Goal: Task Accomplishment & Management: Complete application form

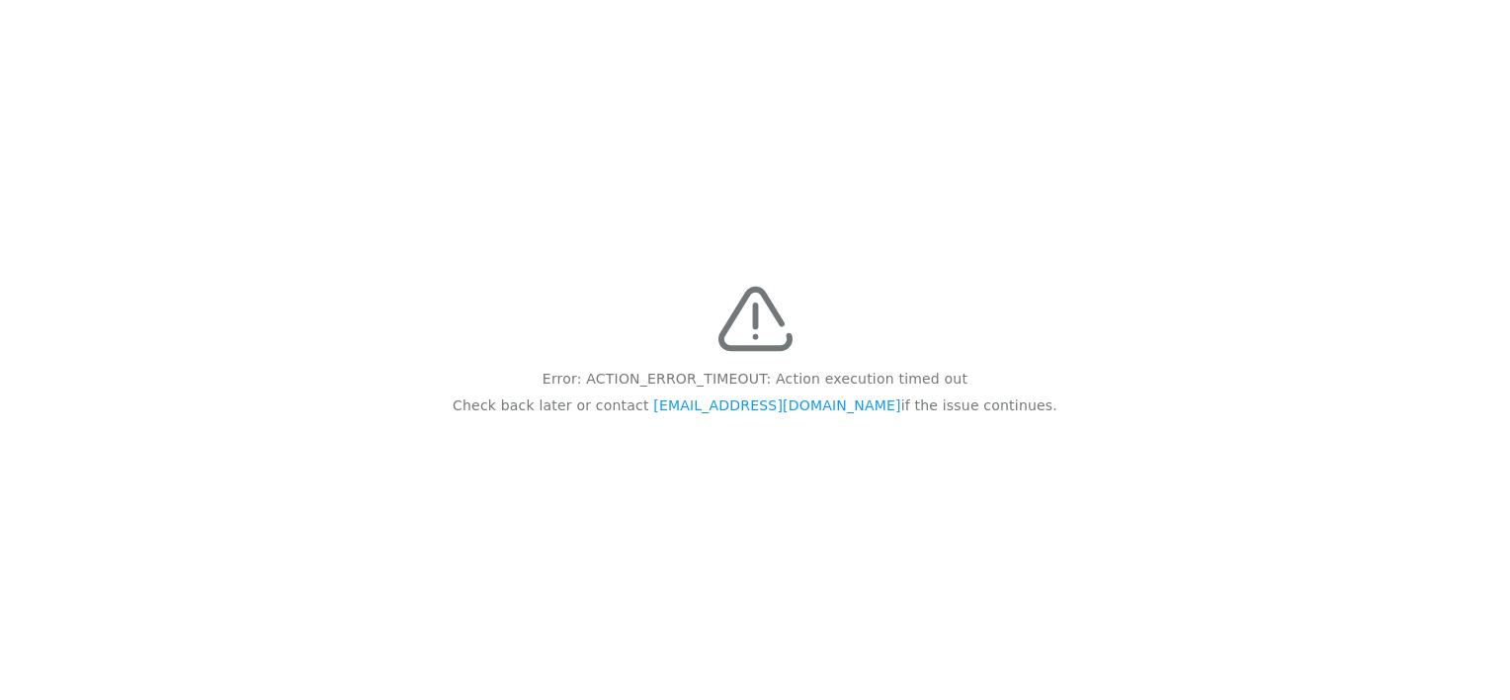
click at [1022, 344] on div "Error: ACTION_ERROR_TIMEOUT: Action execution timed out Check back later or con…" at bounding box center [755, 350] width 1510 height 700
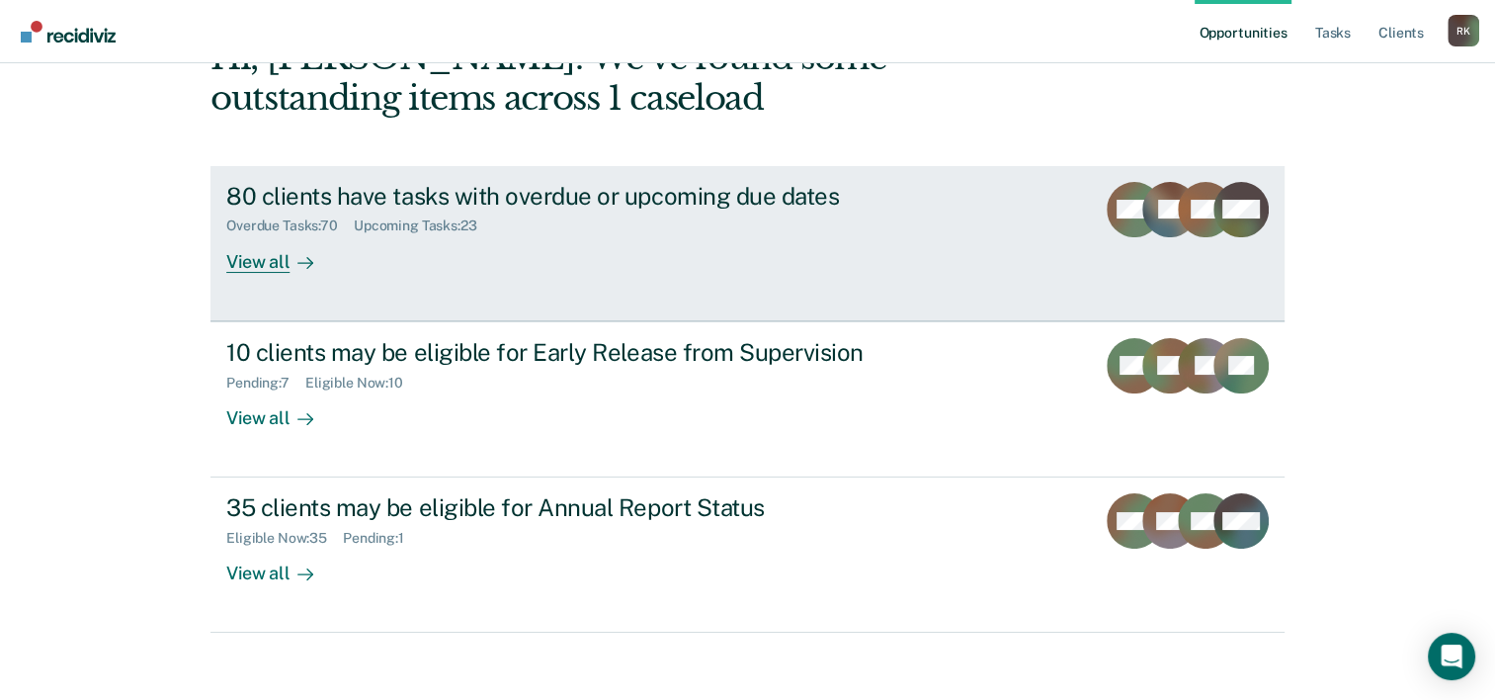
scroll to position [139, 0]
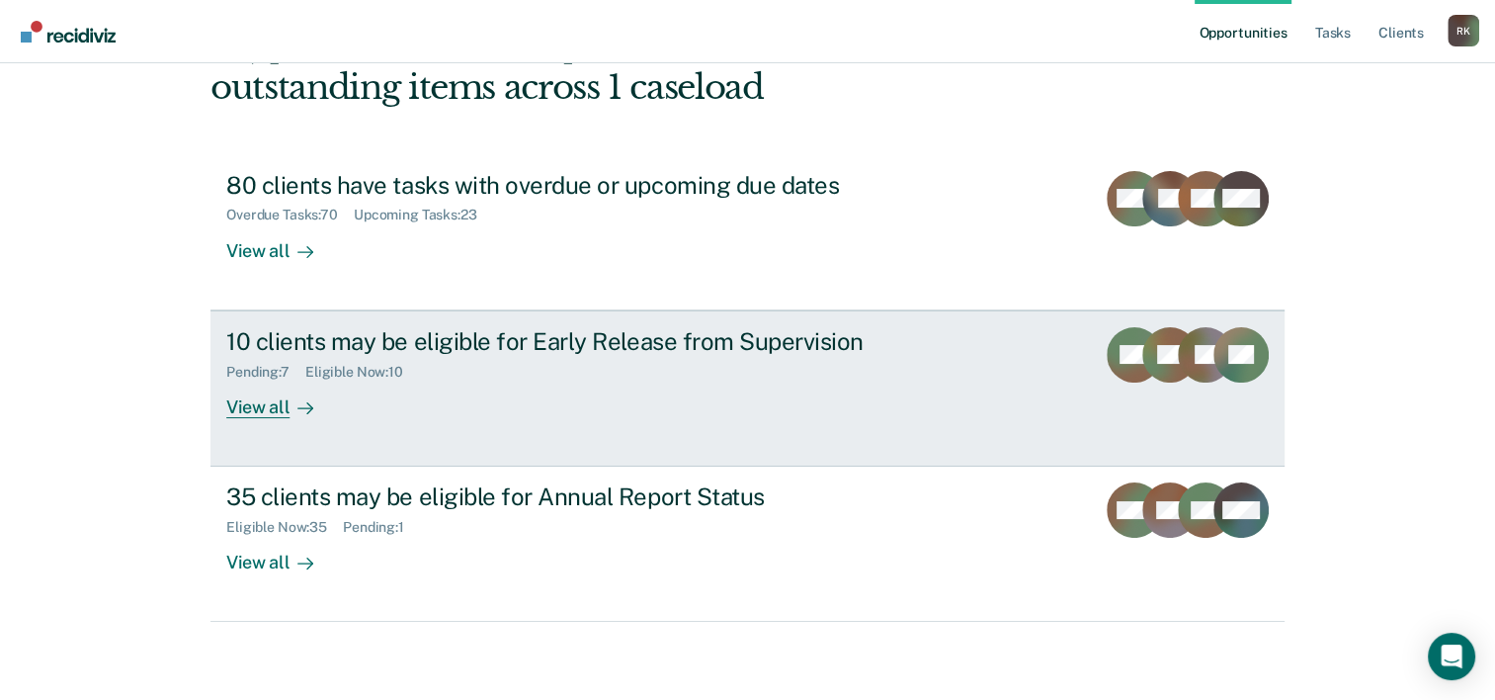
click at [516, 342] on div "10 clients may be eligible for Early Release from Supervision" at bounding box center [573, 341] width 694 height 29
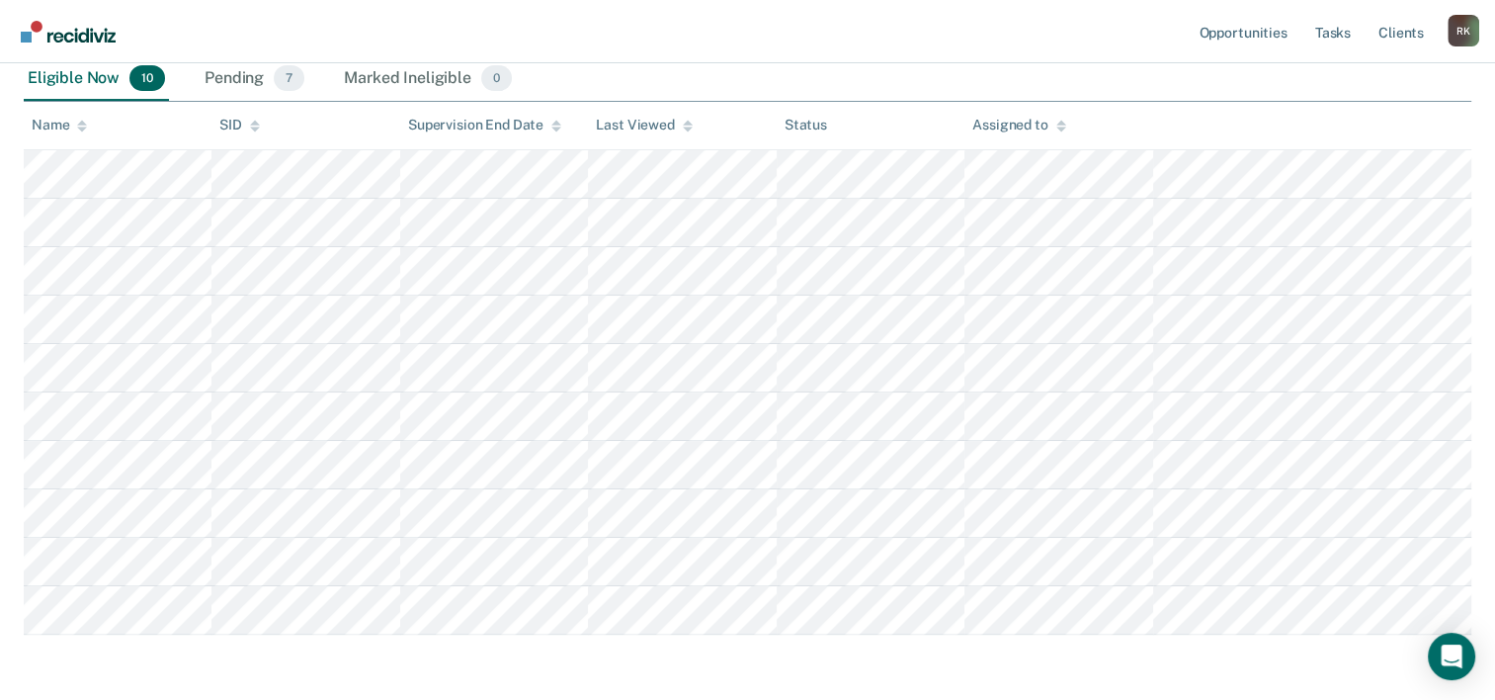
scroll to position [296, 0]
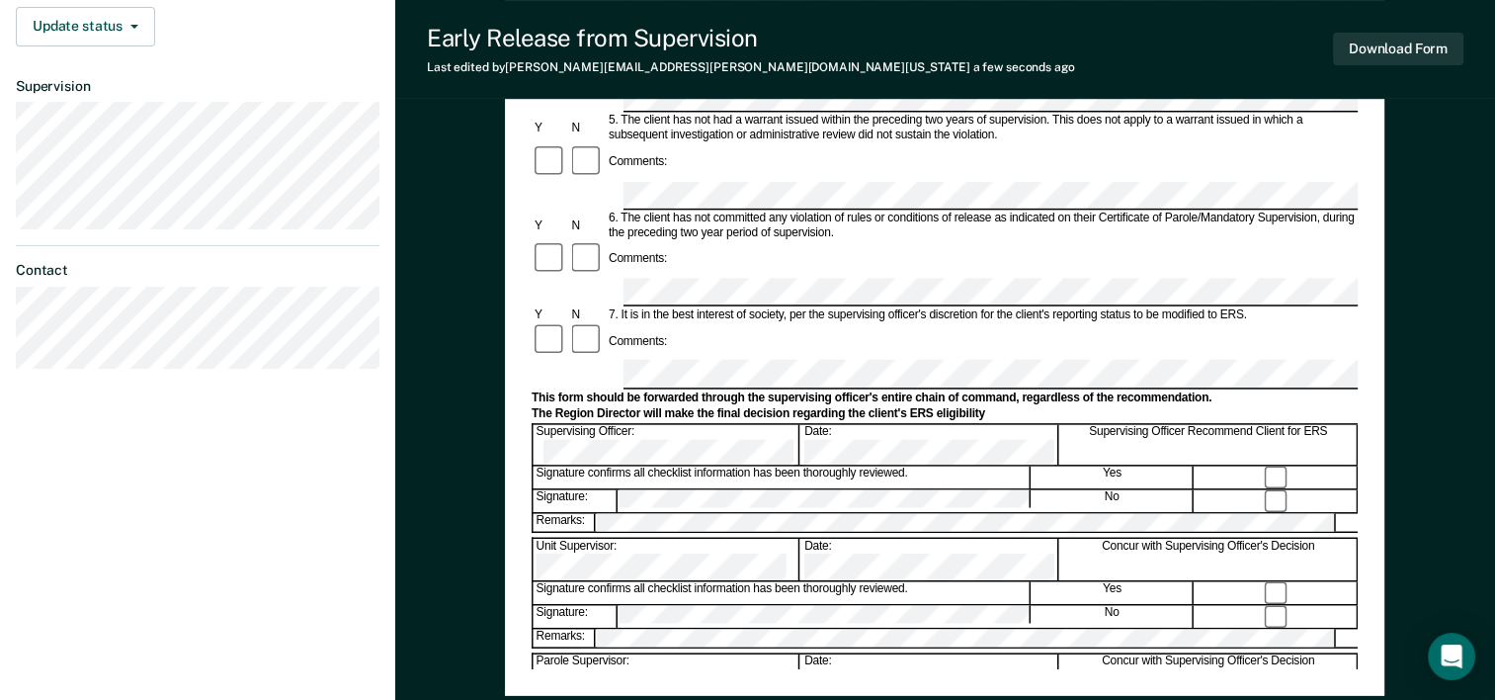
scroll to position [764, 0]
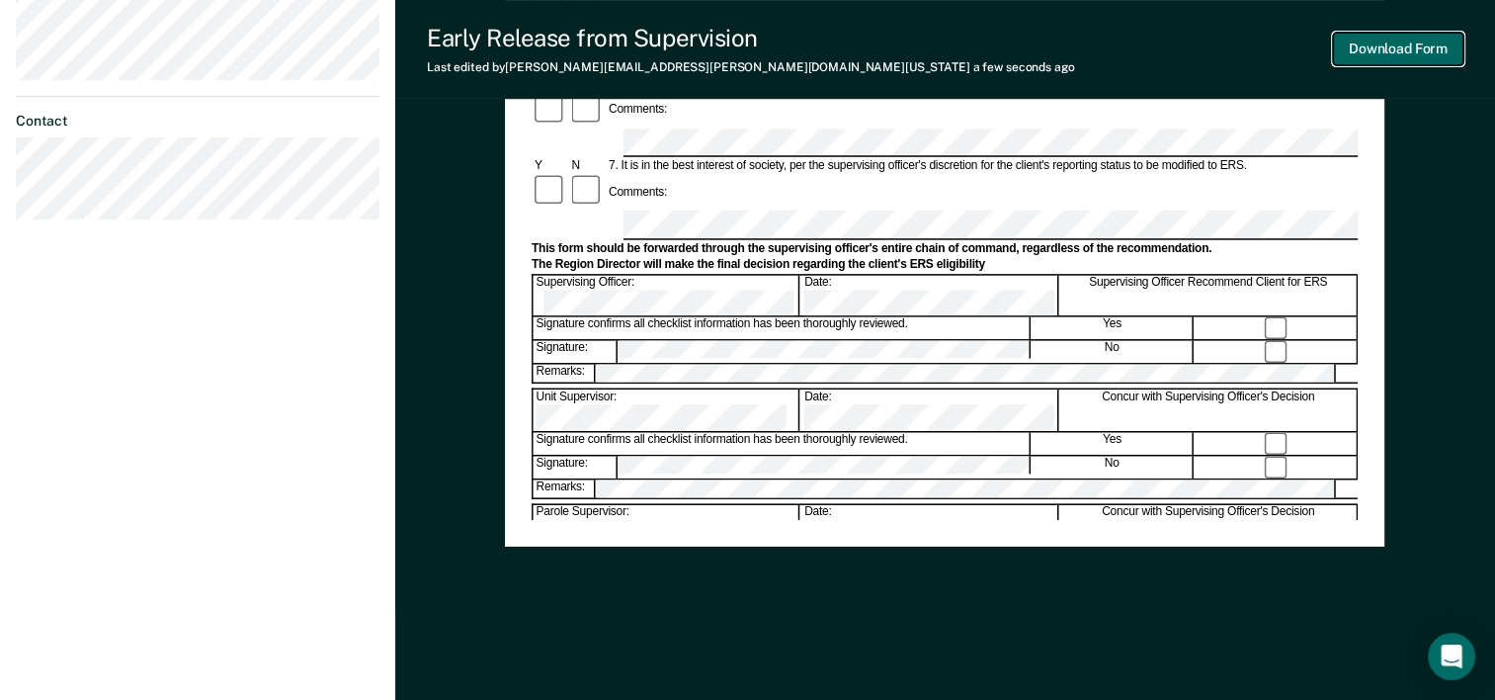
click at [1378, 49] on button "Download Form" at bounding box center [1398, 49] width 130 height 33
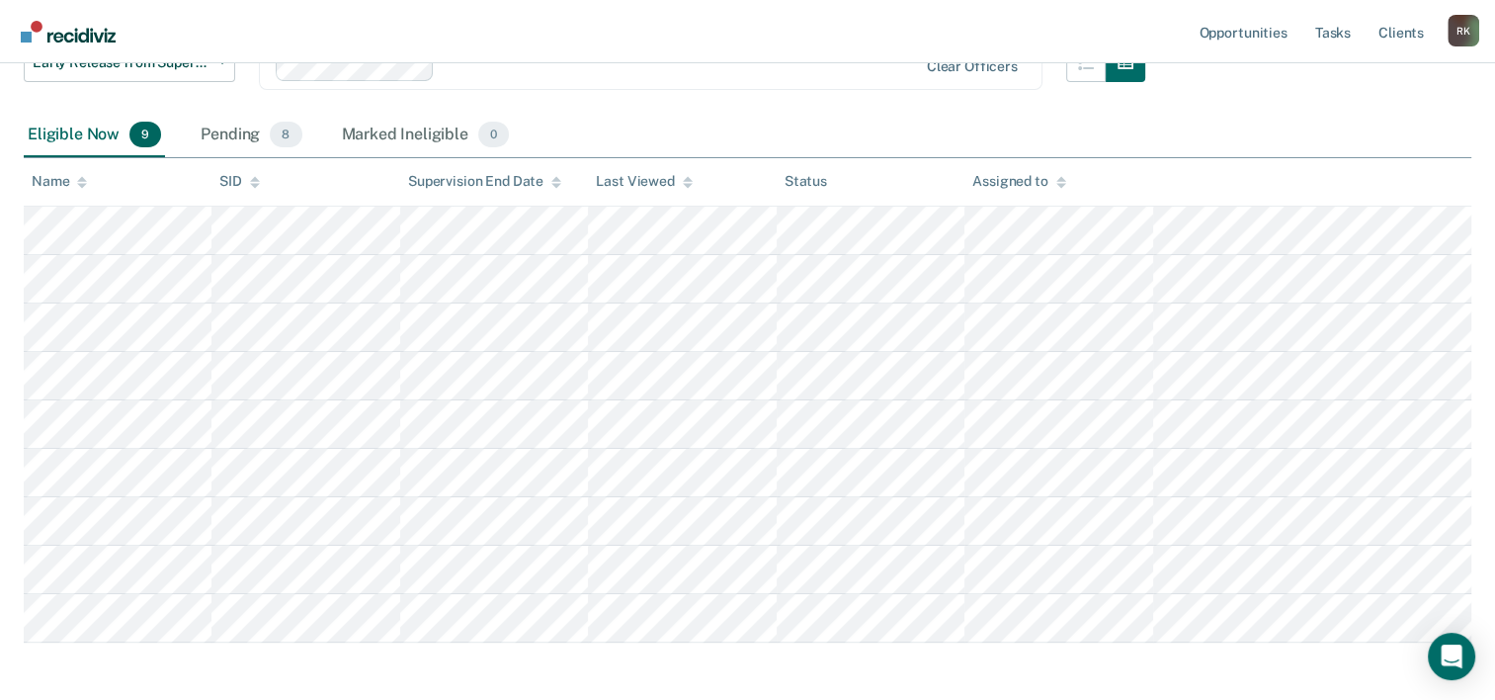
scroll to position [296, 0]
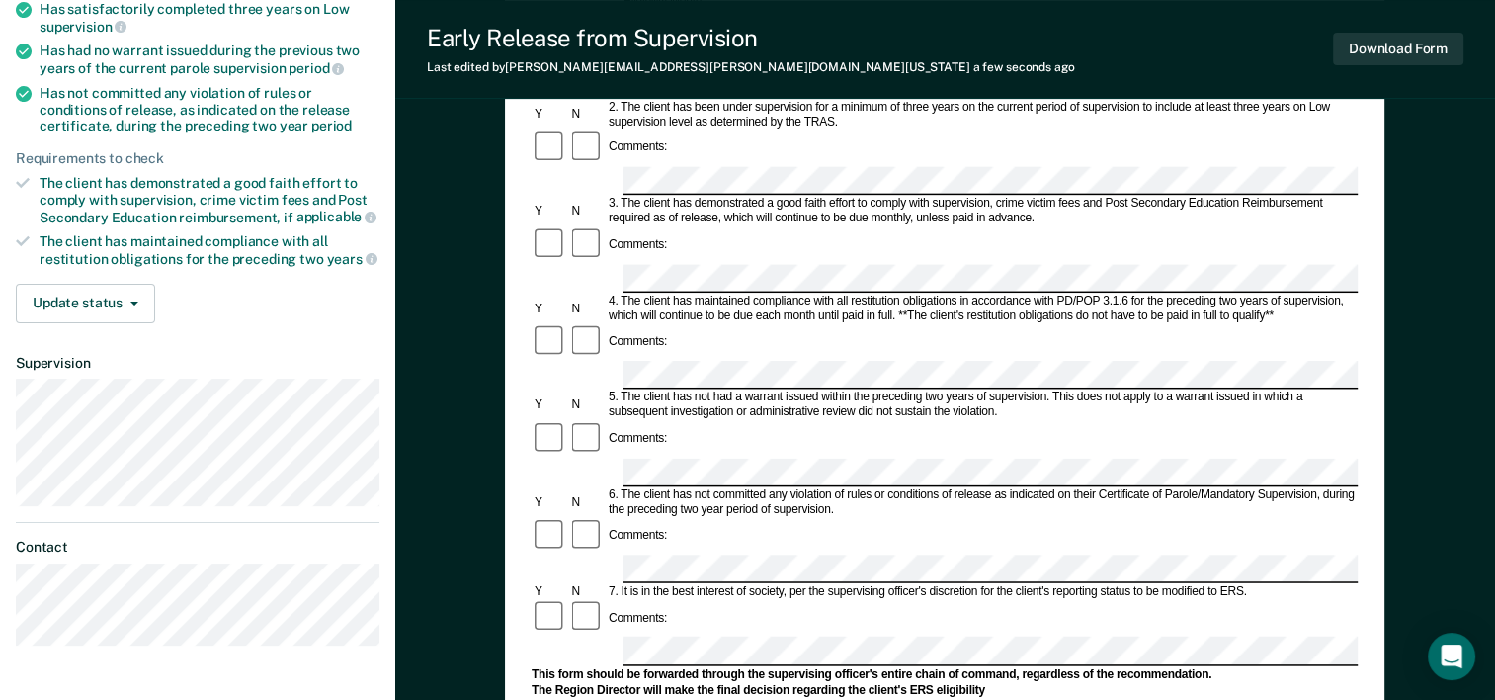
scroll to position [494, 0]
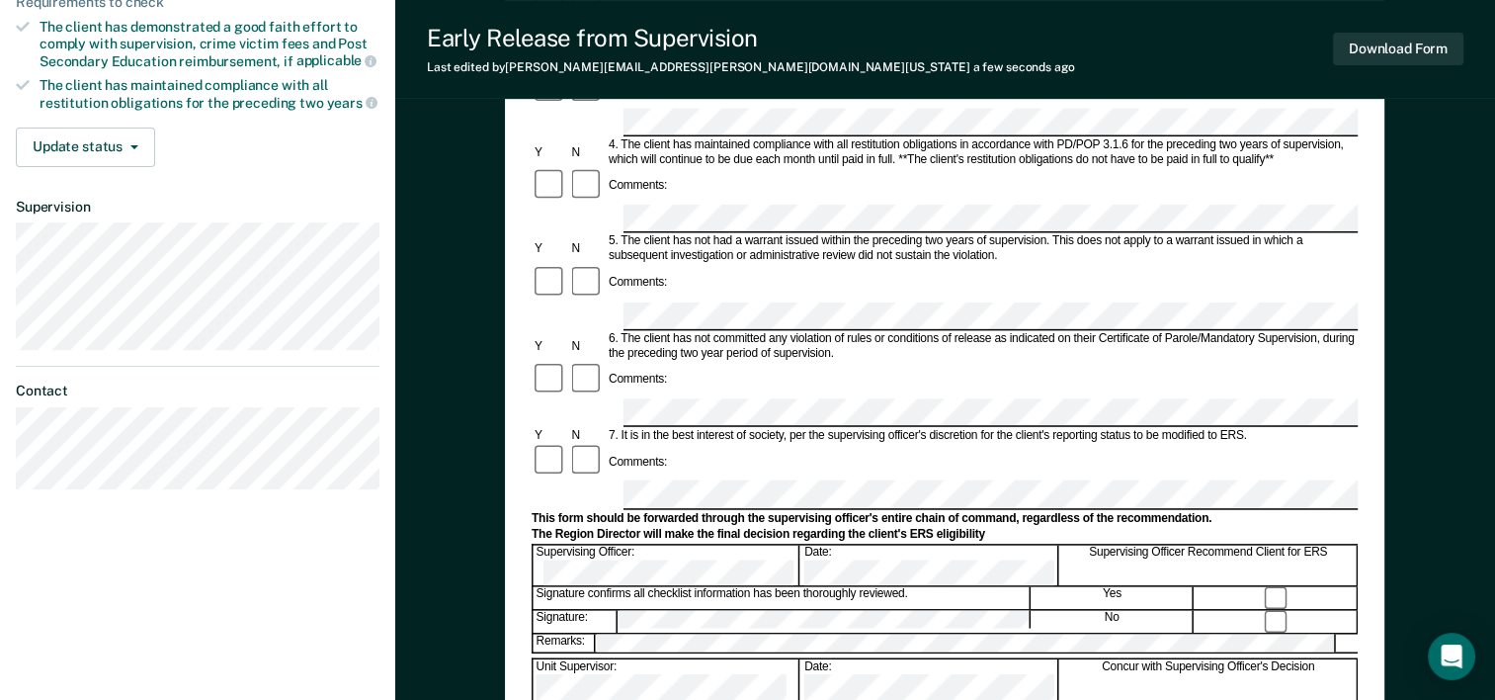
click at [747, 288] on form "Early Release from Supervision (ERS) Checklist, Recommendation, and Determinati…" at bounding box center [945, 413] width 826 height 1432
click at [1360, 47] on button "Download Form" at bounding box center [1398, 49] width 130 height 33
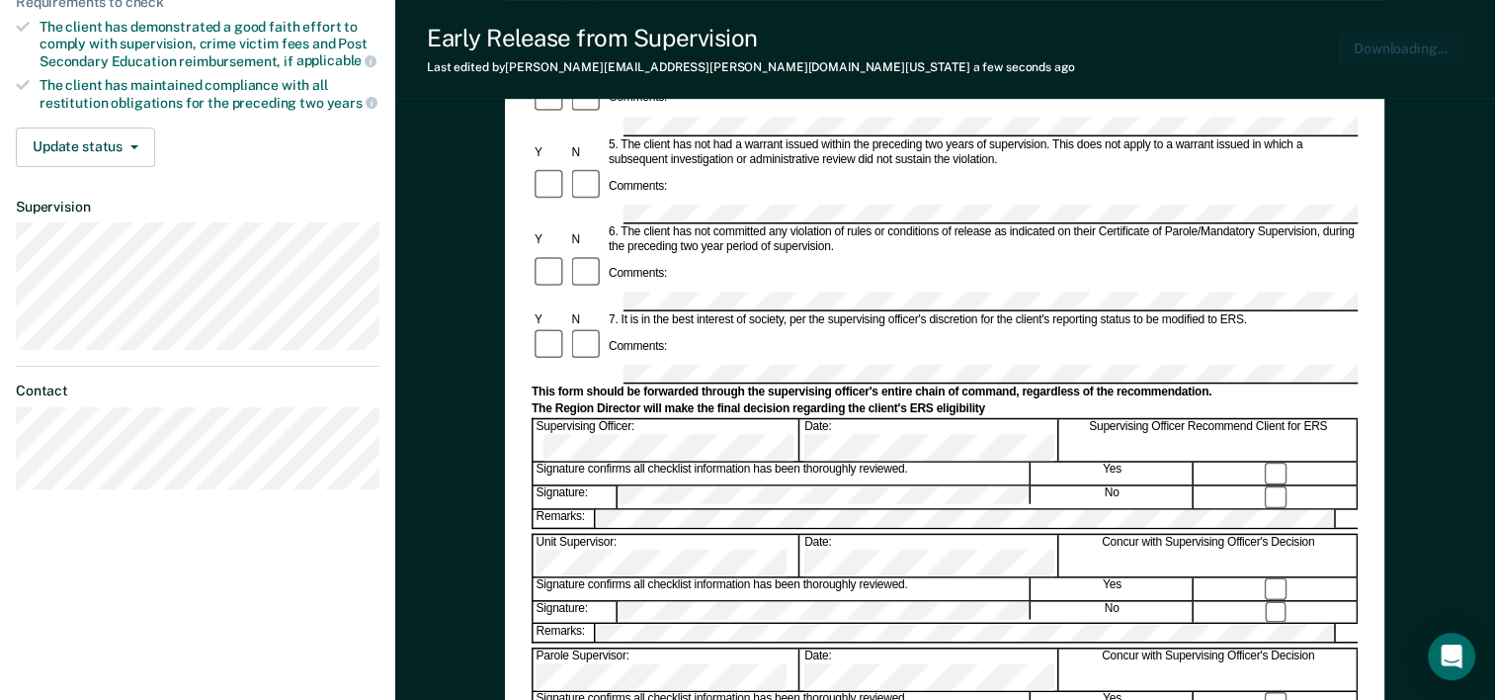
scroll to position [0, 0]
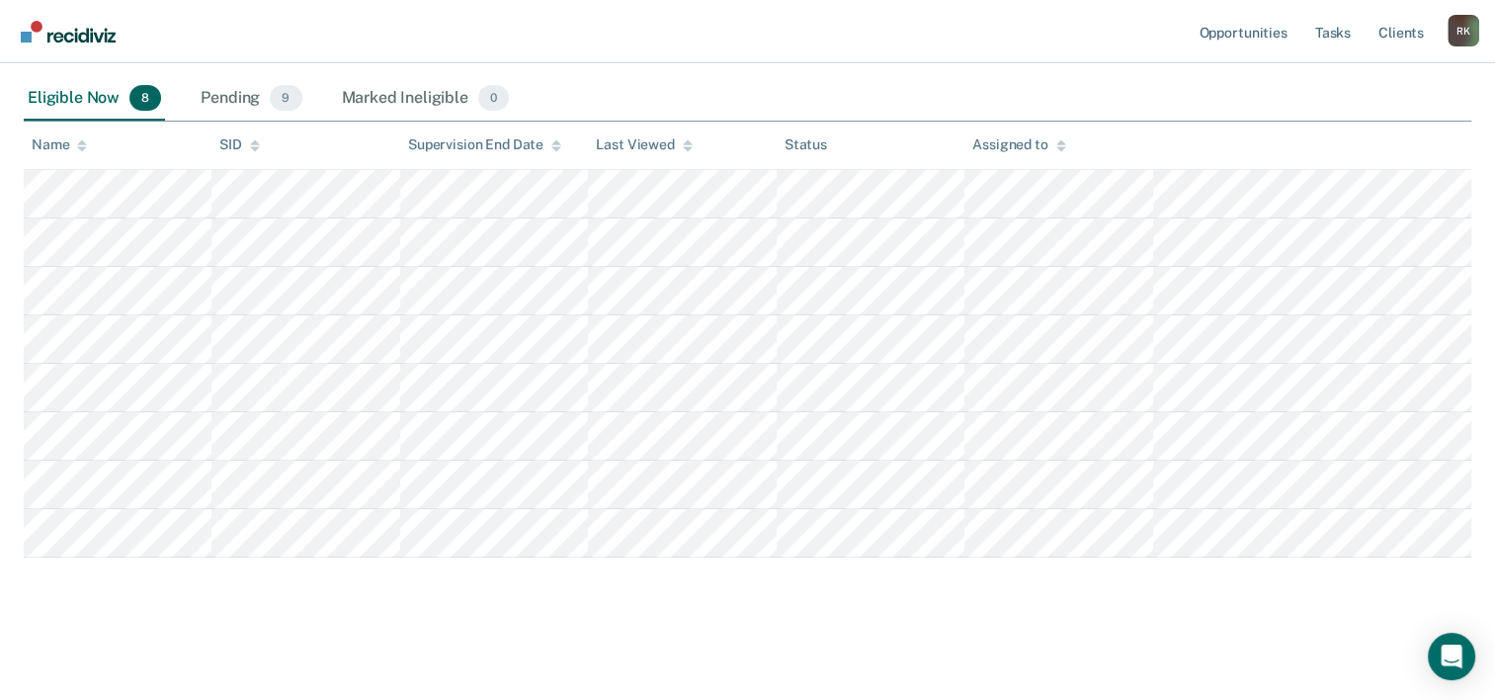
scroll to position [296, 0]
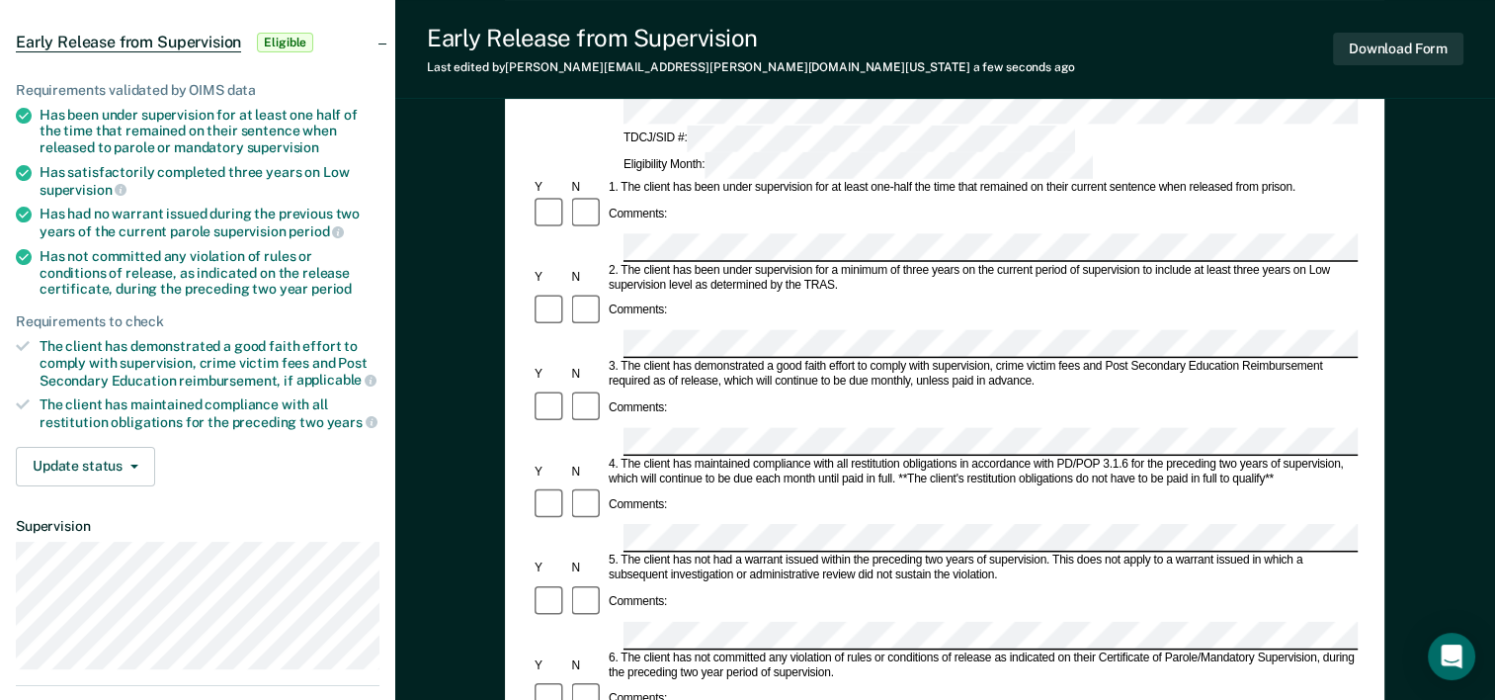
scroll to position [198, 0]
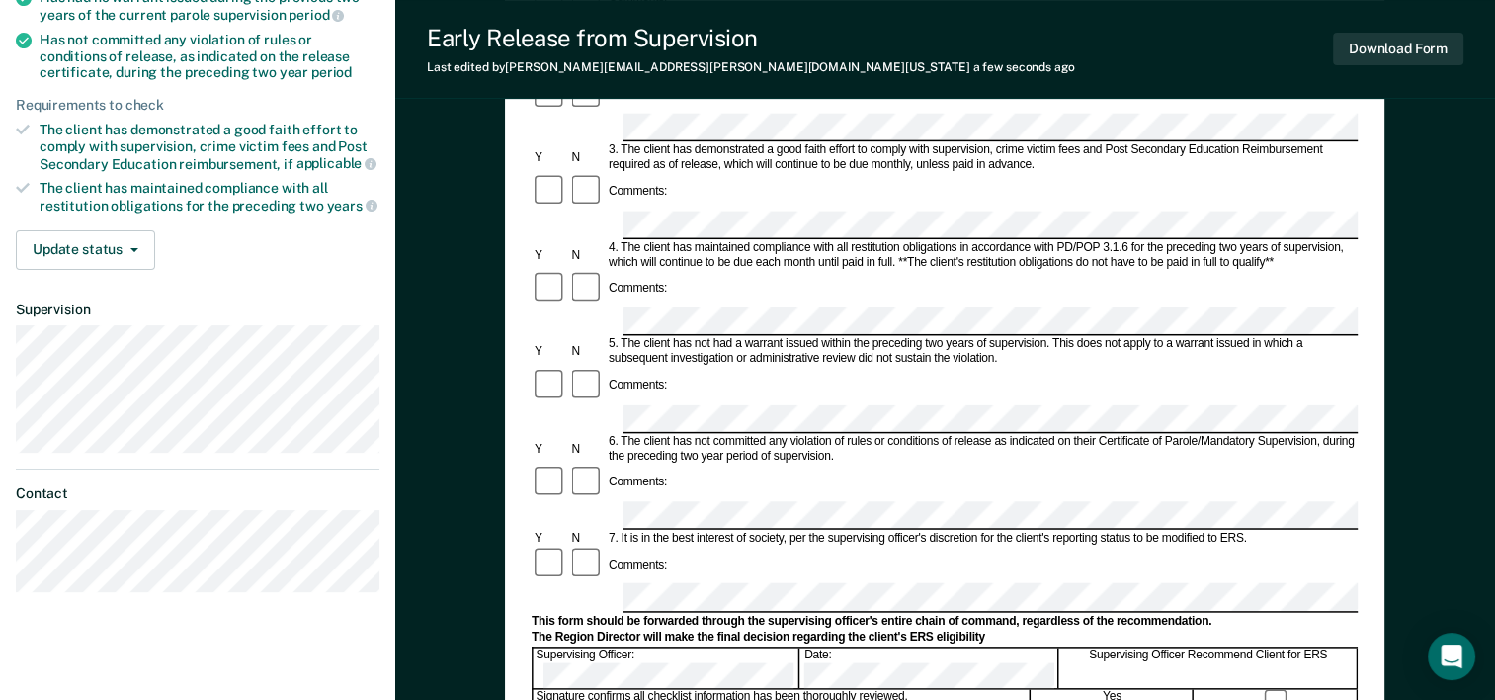
scroll to position [395, 0]
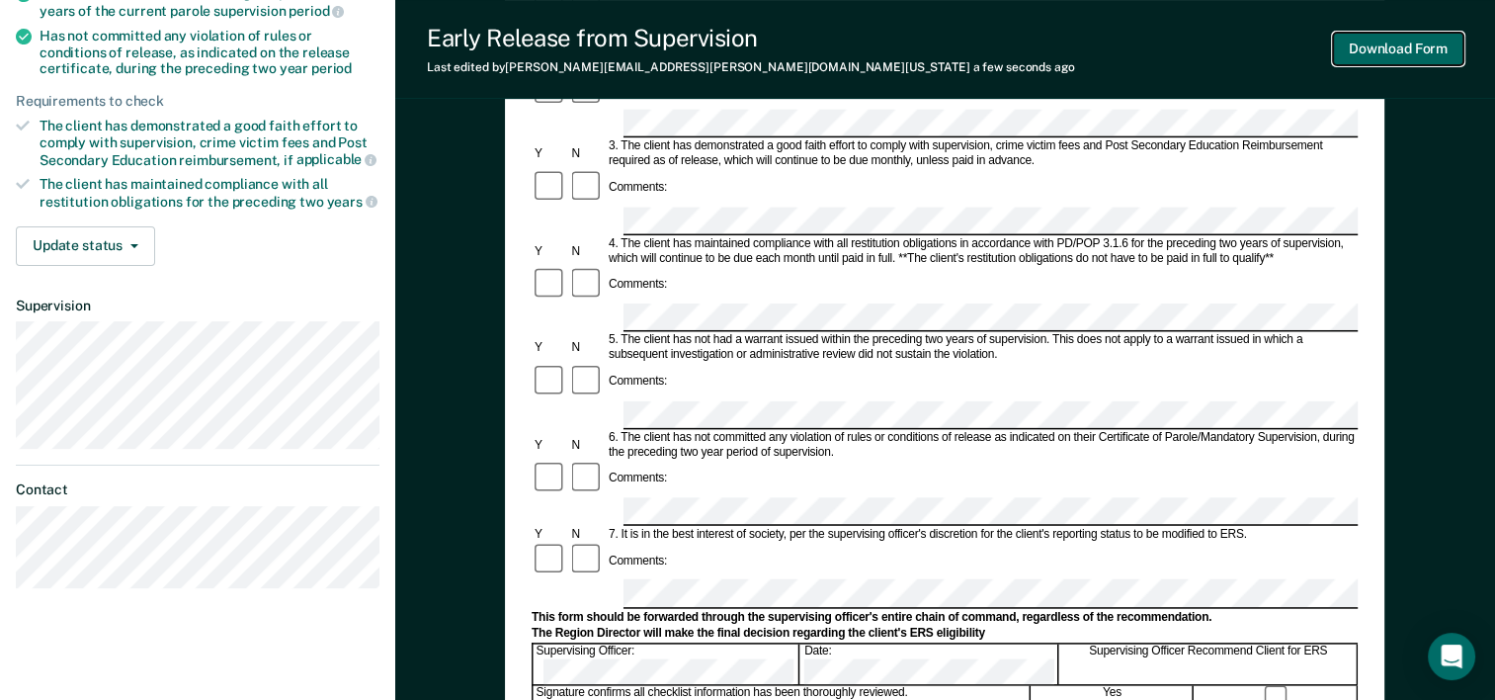
click at [1432, 53] on button "Download Form" at bounding box center [1398, 49] width 130 height 33
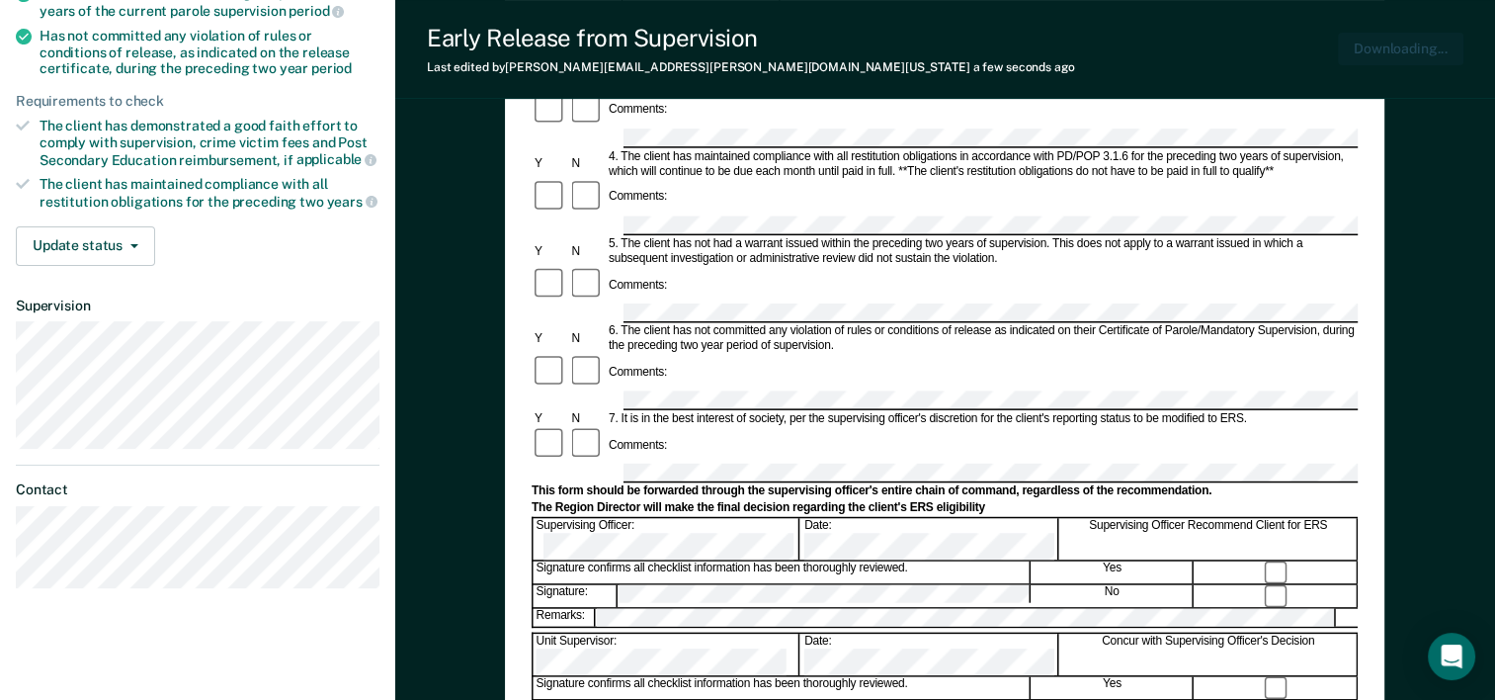
scroll to position [0, 0]
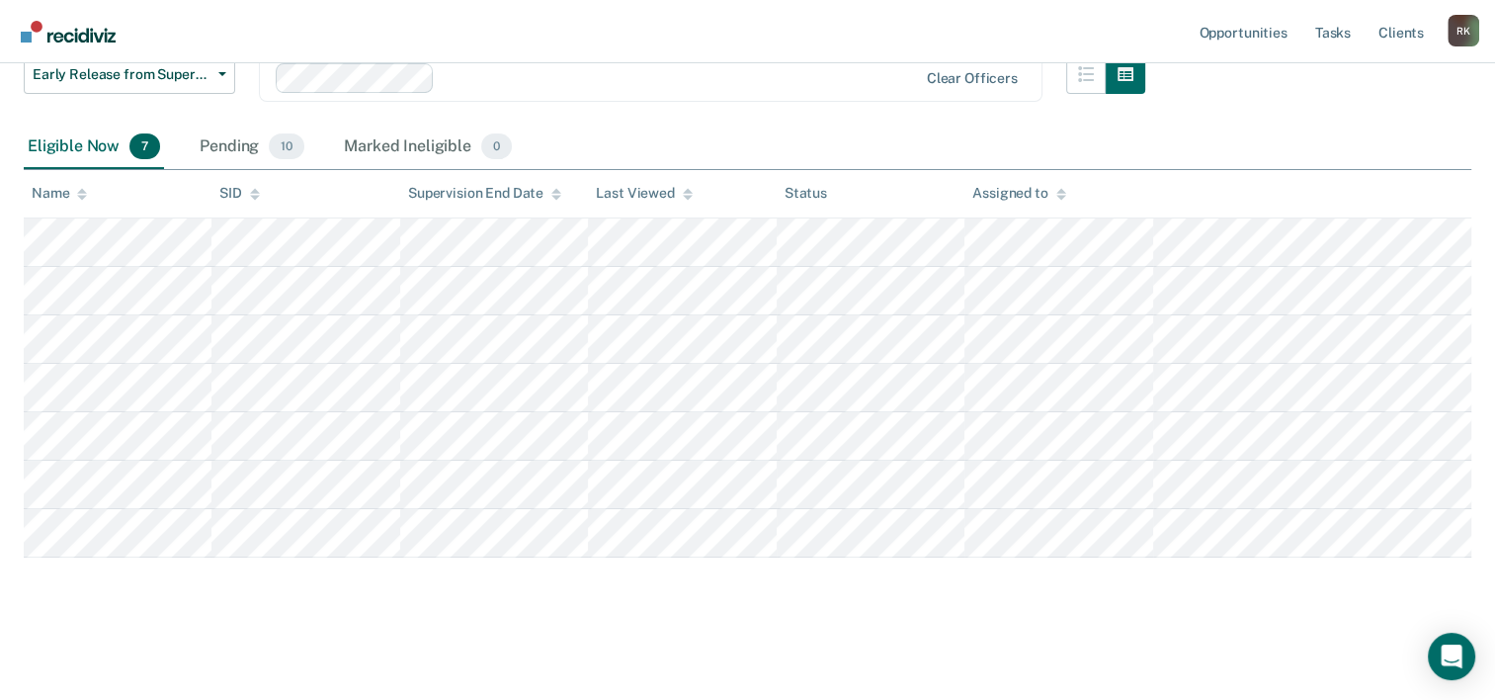
scroll to position [279, 0]
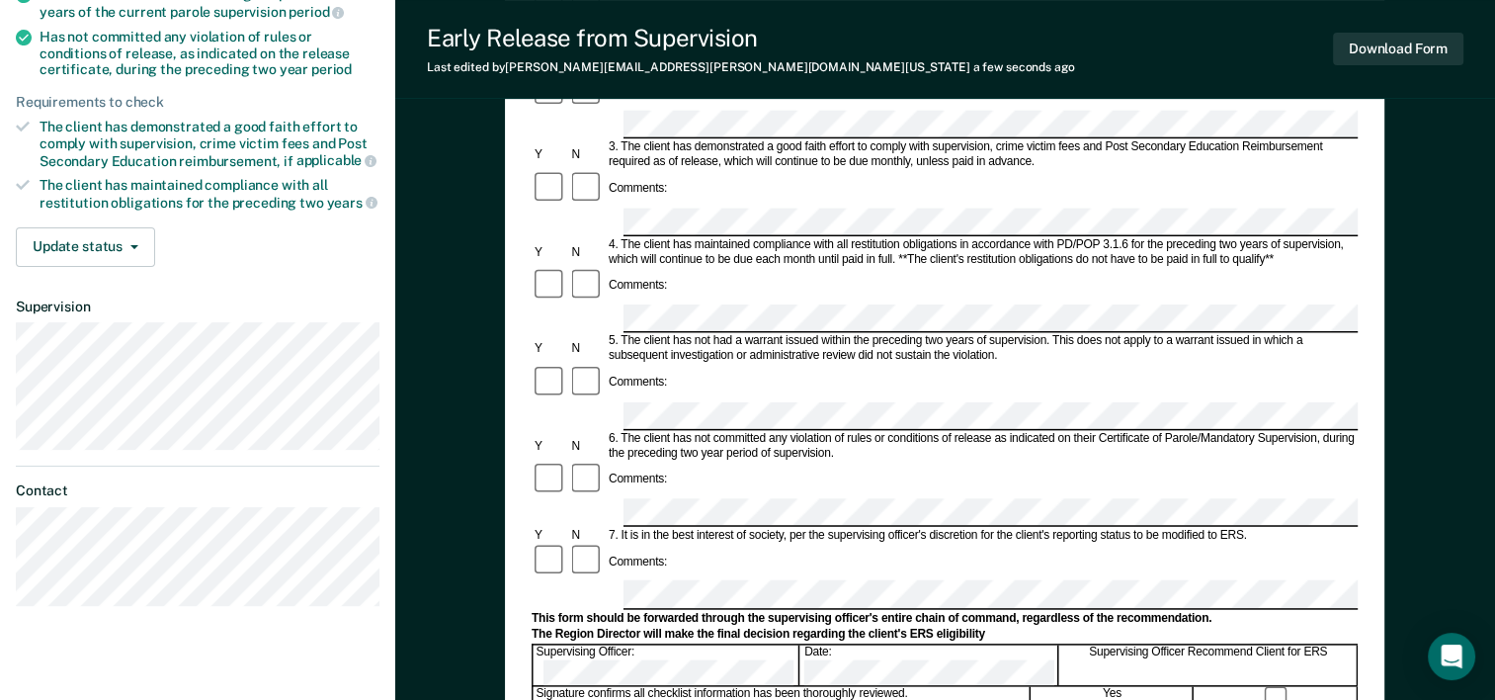
scroll to position [395, 0]
click at [1411, 57] on button "Download Form" at bounding box center [1398, 49] width 130 height 33
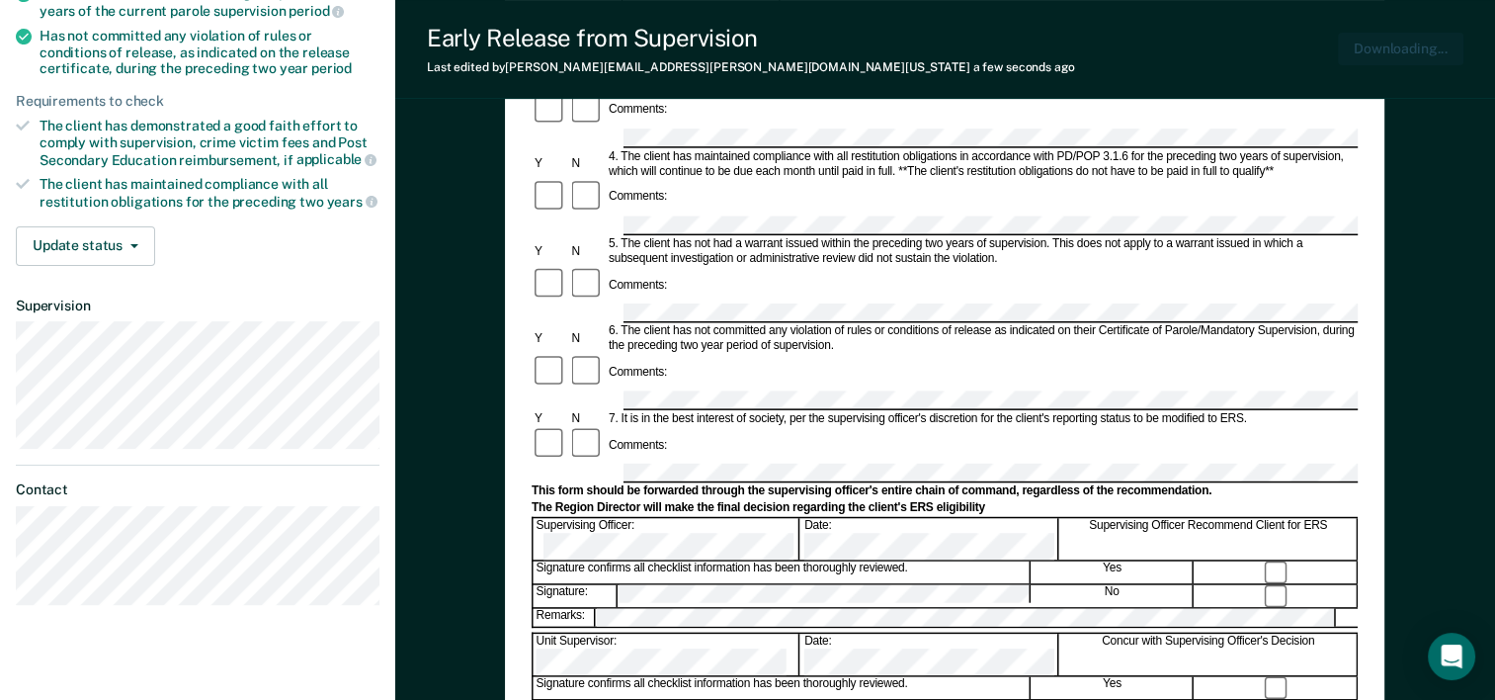
scroll to position [0, 0]
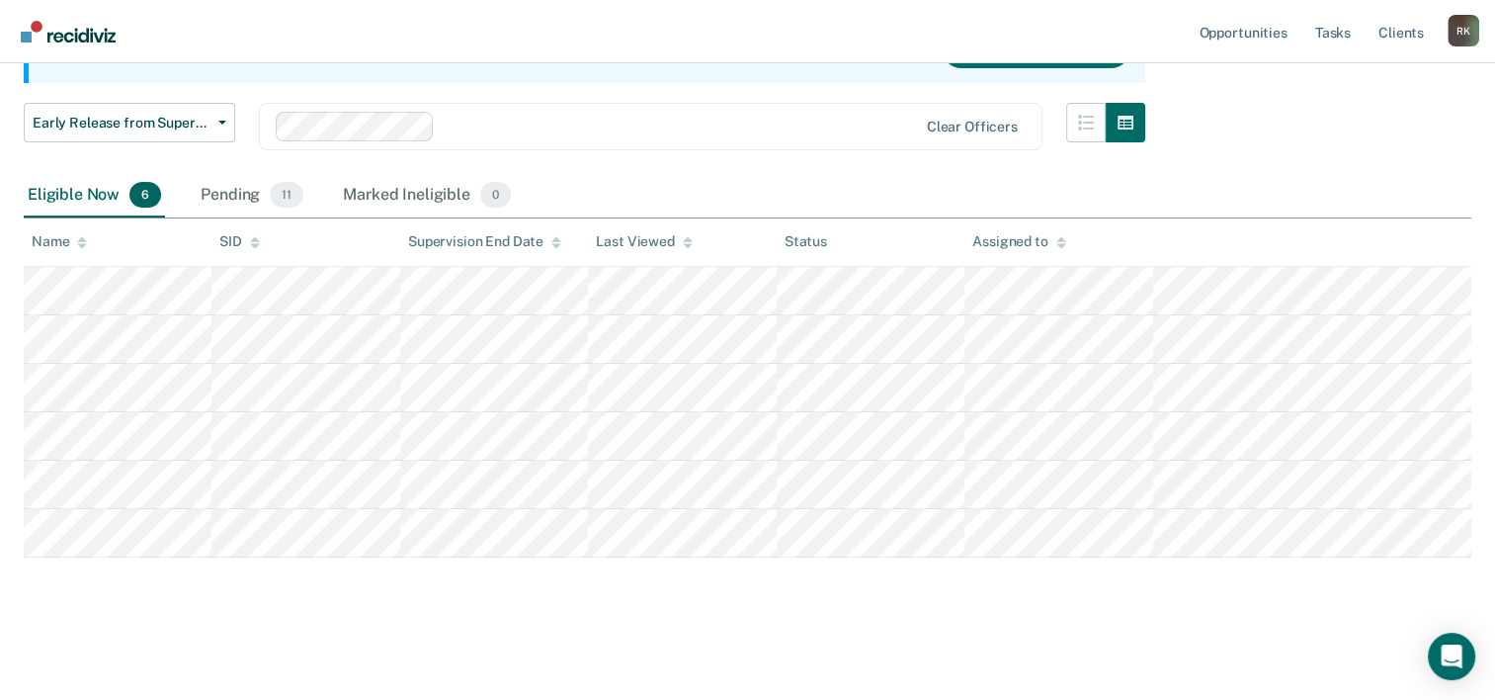
scroll to position [229, 0]
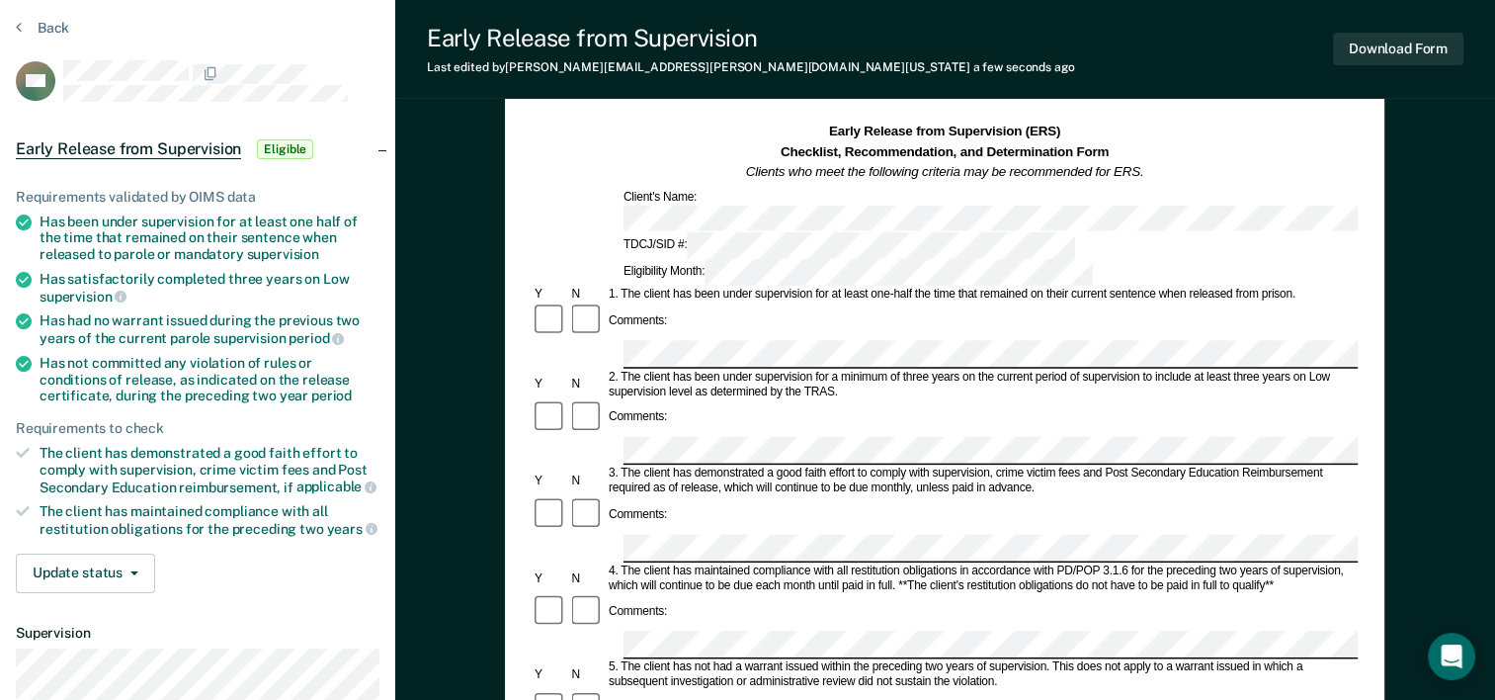
scroll to position [198, 0]
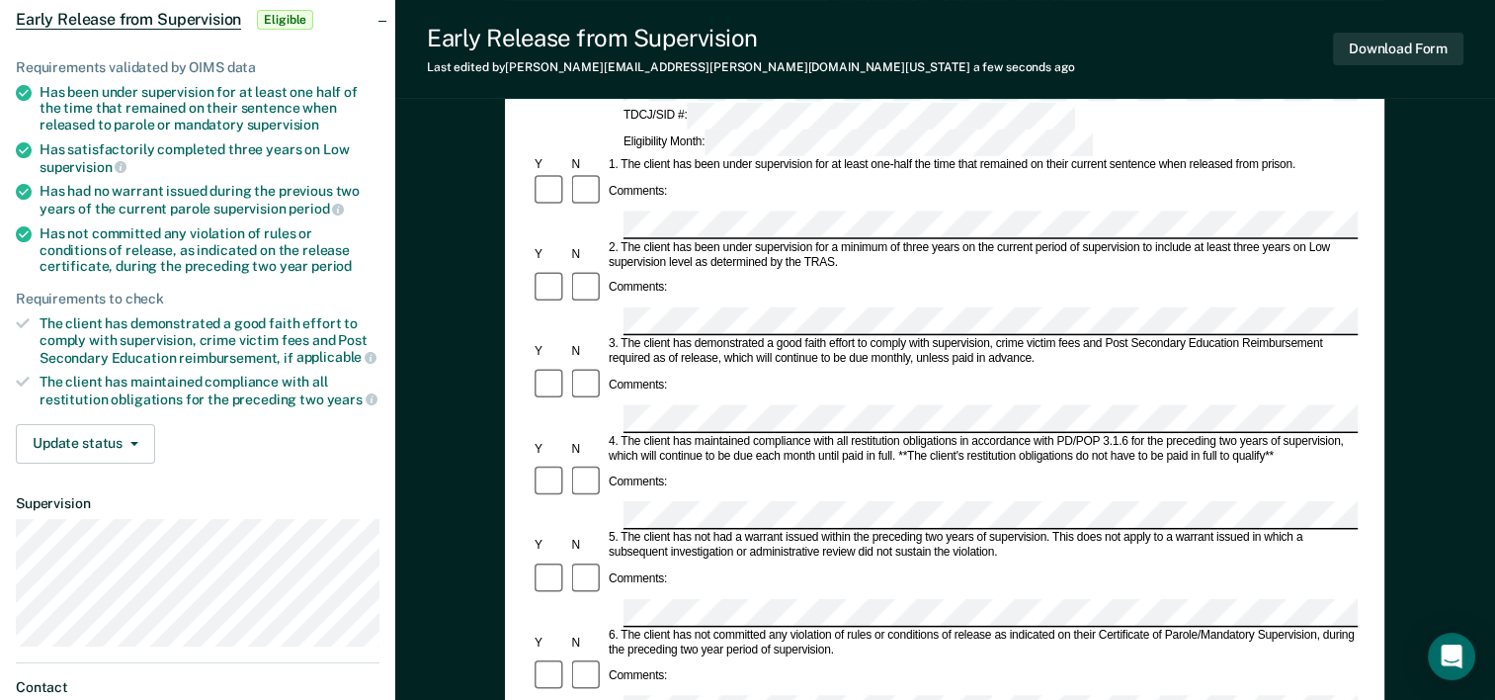
click at [758, 560] on div "Comments:" at bounding box center [945, 579] width 826 height 38
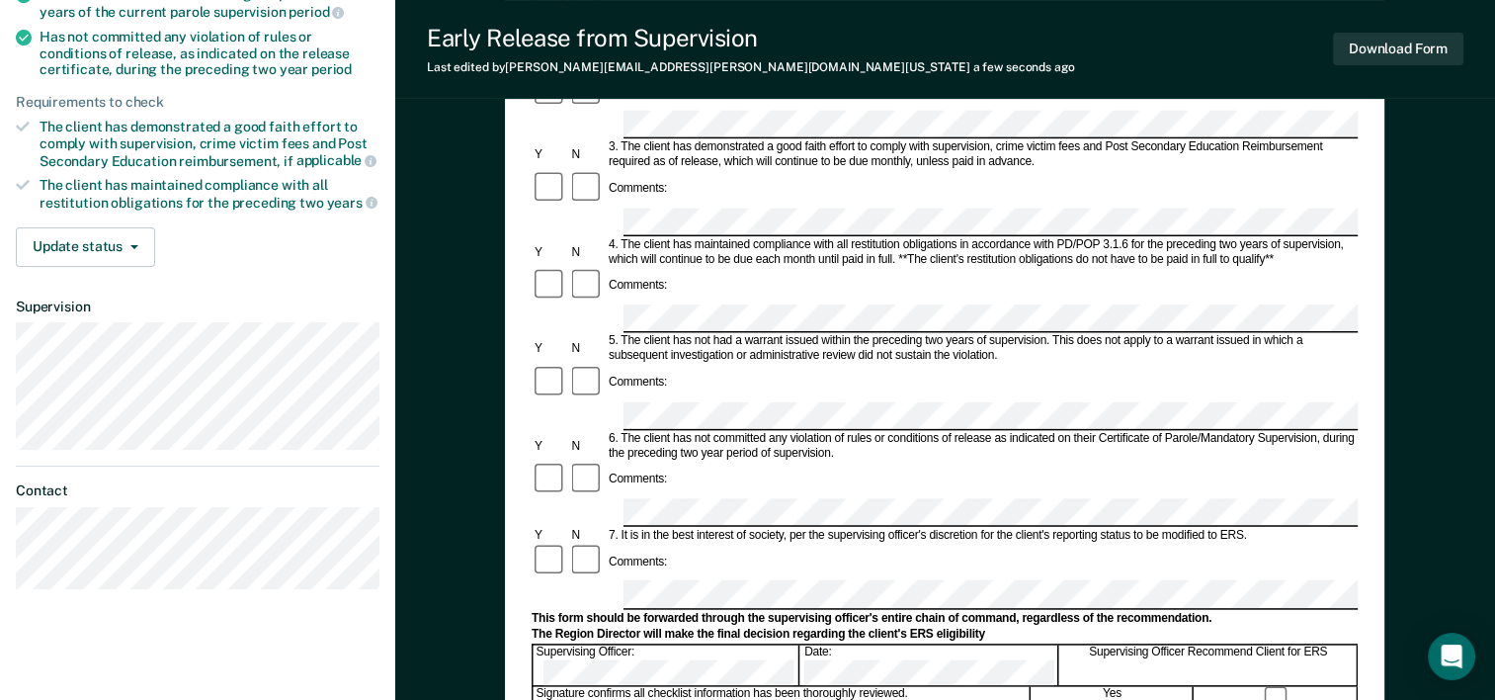
scroll to position [395, 0]
click at [1402, 37] on button "Download Form" at bounding box center [1398, 49] width 130 height 33
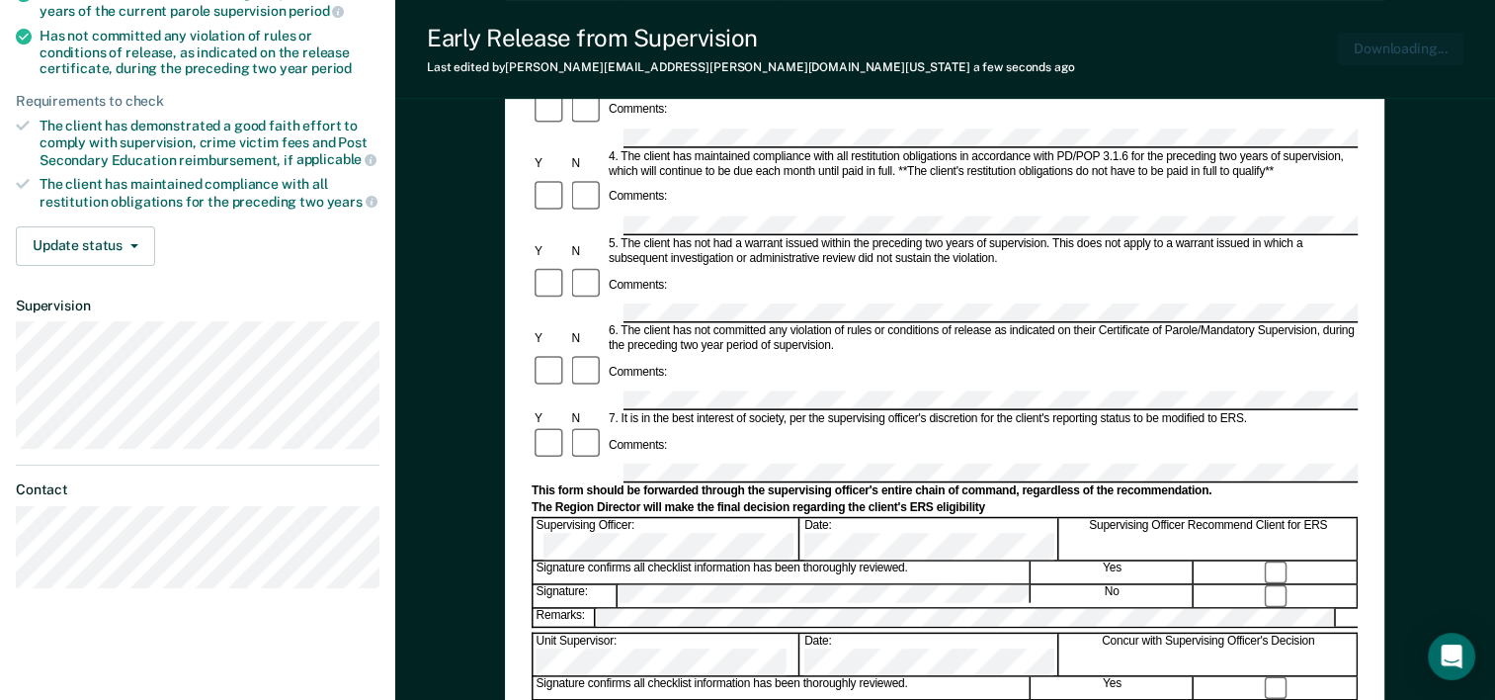
scroll to position [0, 0]
